Goal: Use online tool/utility: Utilize a website feature to perform a specific function

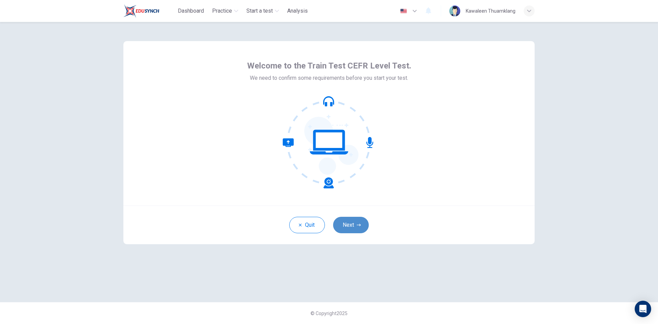
click at [357, 223] on icon "button" at bounding box center [359, 225] width 4 height 4
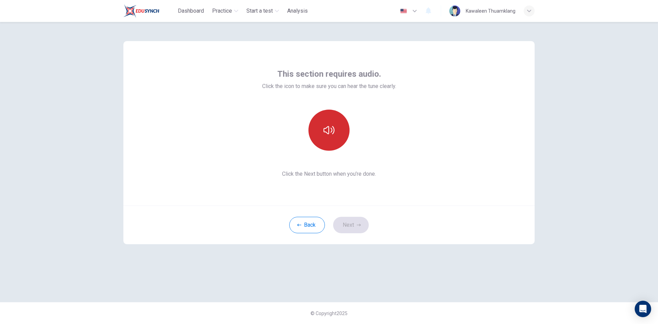
click at [337, 136] on button "button" at bounding box center [328, 130] width 41 height 41
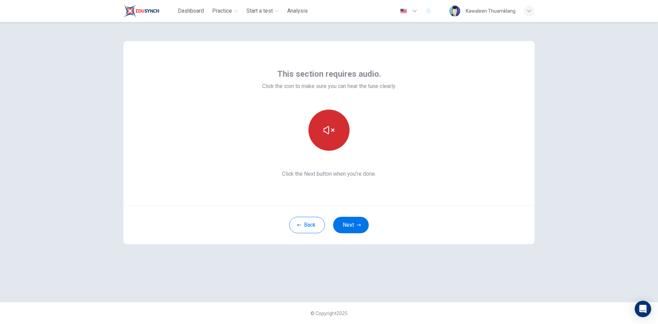
click at [337, 135] on button "button" at bounding box center [328, 130] width 41 height 41
click at [352, 225] on button "Next" at bounding box center [351, 225] width 36 height 16
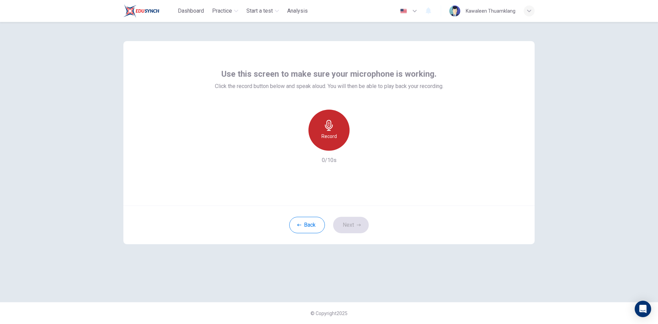
click at [337, 138] on div "Record" at bounding box center [328, 130] width 41 height 41
click at [334, 134] on div "Stop" at bounding box center [328, 130] width 41 height 41
click at [362, 145] on icon "button" at bounding box center [360, 145] width 3 height 4
click at [327, 131] on div "Record" at bounding box center [328, 130] width 41 height 41
click at [336, 131] on div "Stop" at bounding box center [328, 130] width 41 height 41
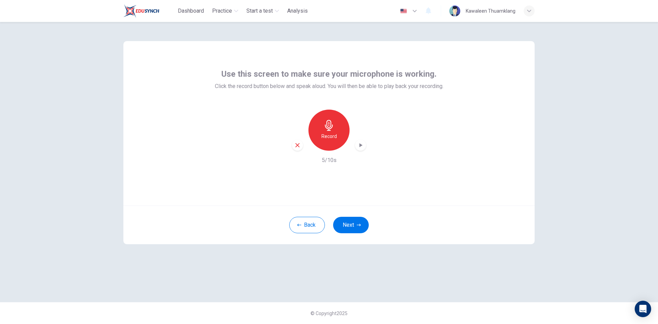
click at [359, 142] on icon "button" at bounding box center [360, 145] width 7 height 7
click at [453, 148] on div "Use this screen to make sure your microphone is working. Click the record butto…" at bounding box center [328, 123] width 411 height 164
click at [360, 146] on icon "button" at bounding box center [360, 145] width 3 height 4
click at [332, 126] on icon "button" at bounding box center [329, 125] width 8 height 11
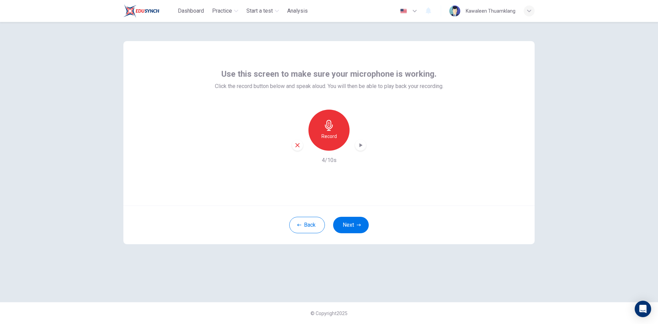
click at [360, 147] on icon "button" at bounding box center [360, 145] width 7 height 7
click at [333, 128] on icon "button" at bounding box center [328, 125] width 11 height 11
click at [334, 130] on icon "button" at bounding box center [328, 125] width 11 height 11
click at [330, 127] on icon "button" at bounding box center [329, 125] width 8 height 11
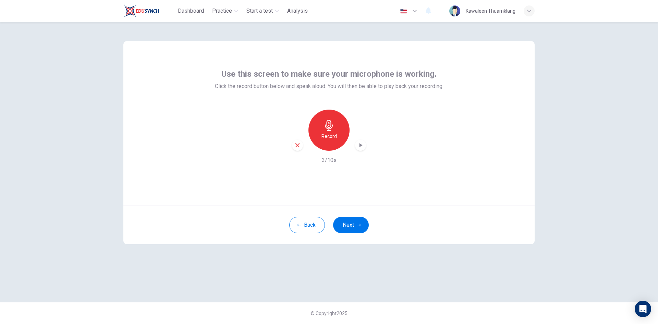
click at [361, 145] on icon "button" at bounding box center [360, 145] width 3 height 4
click at [328, 129] on icon "button" at bounding box center [329, 125] width 8 height 11
click at [333, 128] on icon "button" at bounding box center [328, 125] width 11 height 11
click at [361, 145] on icon "button" at bounding box center [360, 145] width 3 height 4
click at [357, 146] on icon "button" at bounding box center [360, 145] width 7 height 7
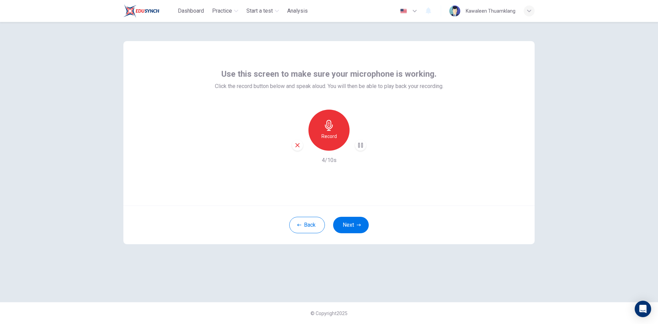
click at [333, 121] on icon "button" at bounding box center [328, 125] width 11 height 11
click at [332, 127] on icon "button" at bounding box center [328, 125] width 11 height 11
click at [331, 127] on icon "button" at bounding box center [328, 125] width 11 height 11
click at [358, 145] on icon "button" at bounding box center [360, 145] width 7 height 7
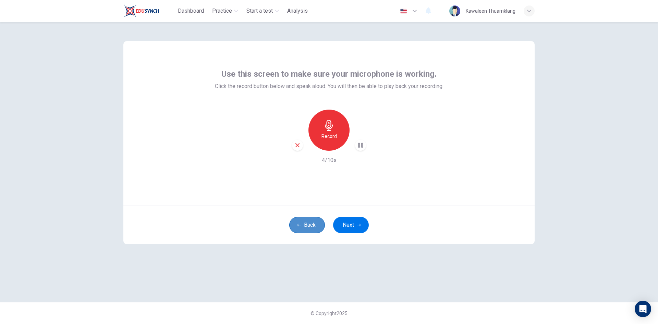
click at [300, 223] on icon "button" at bounding box center [299, 225] width 4 height 4
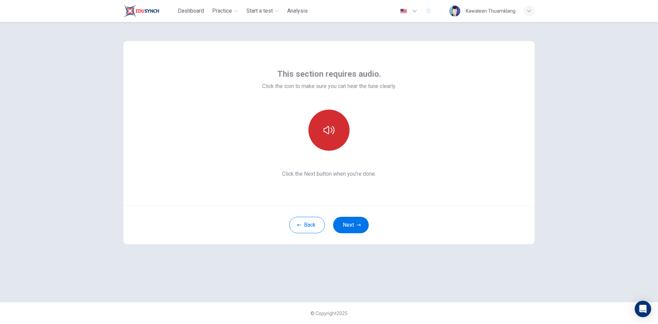
click at [333, 132] on icon "button" at bounding box center [328, 130] width 11 height 11
click at [329, 133] on icon "button" at bounding box center [328, 130] width 11 height 11
click at [331, 126] on icon "button" at bounding box center [328, 130] width 11 height 11
click at [327, 129] on icon "button" at bounding box center [328, 130] width 11 height 11
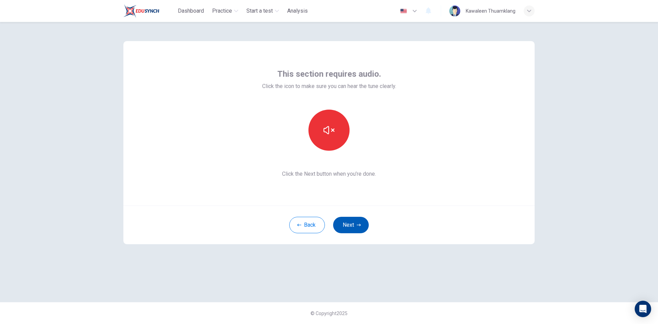
click at [351, 223] on button "Next" at bounding box center [351, 225] width 36 height 16
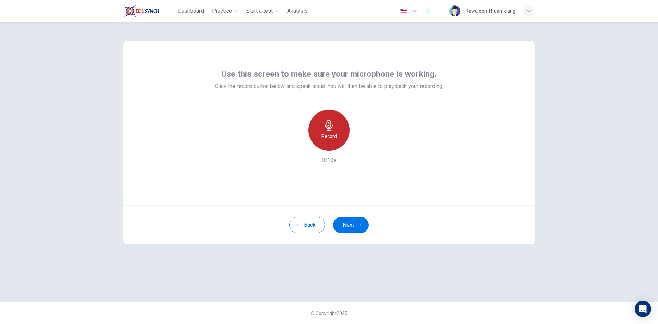
click at [332, 130] on icon "button" at bounding box center [328, 125] width 11 height 11
click at [336, 127] on div "Stop" at bounding box center [328, 130] width 41 height 41
click at [363, 145] on icon "button" at bounding box center [360, 145] width 7 height 7
